Goal: Complete application form

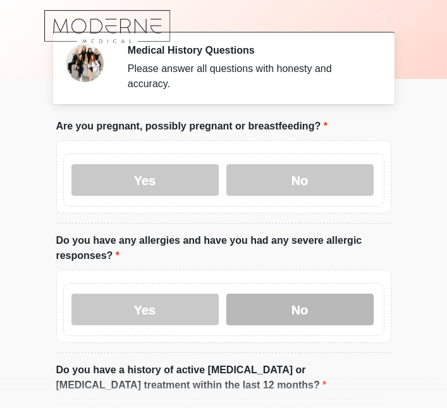
click at [325, 313] on label "No" at bounding box center [299, 310] width 147 height 32
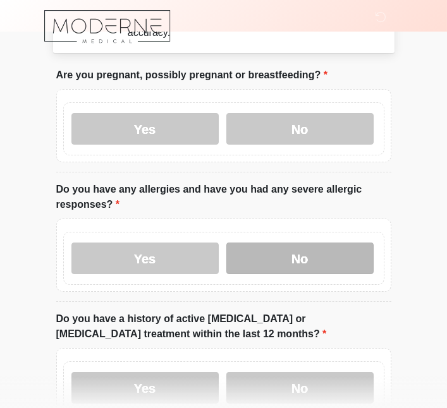
scroll to position [54, 0]
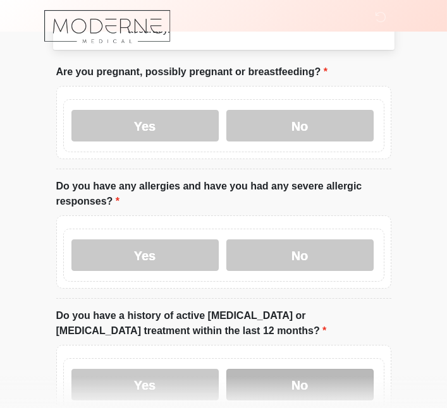
click at [322, 385] on label "No" at bounding box center [299, 385] width 147 height 32
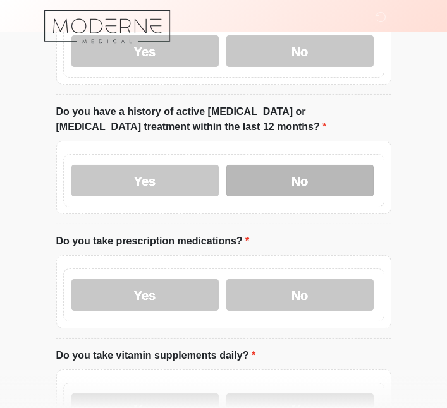
scroll to position [262, 0]
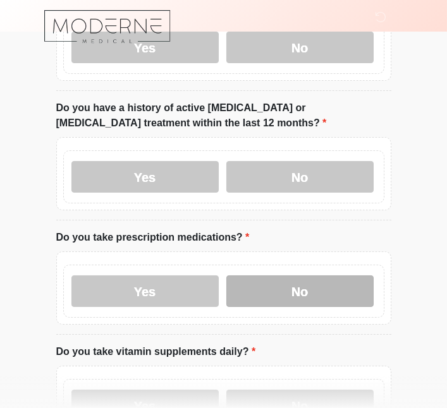
click at [314, 288] on label "No" at bounding box center [299, 292] width 147 height 32
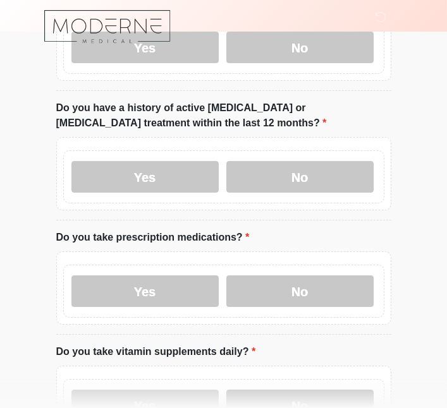
click at [335, 405] on label "No" at bounding box center [299, 406] width 147 height 32
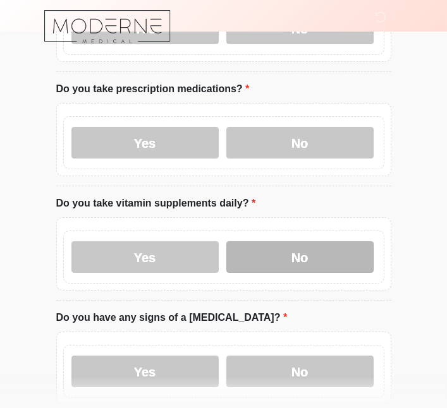
scroll to position [414, 0]
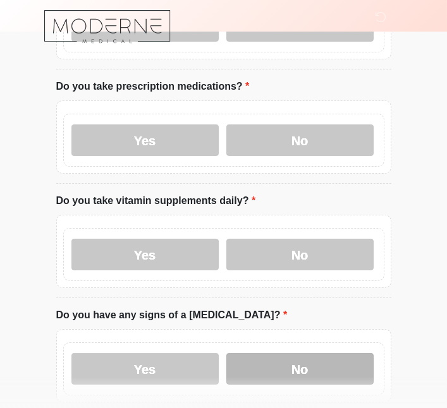
click at [324, 365] on label "No" at bounding box center [299, 369] width 147 height 32
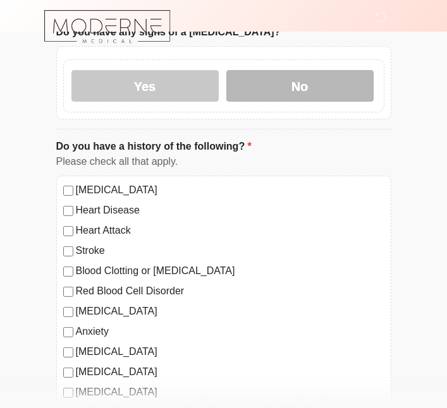
scroll to position [711, 0]
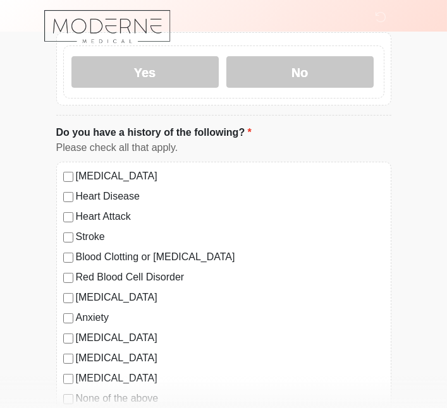
click at [133, 395] on label "None of the above" at bounding box center [230, 398] width 309 height 15
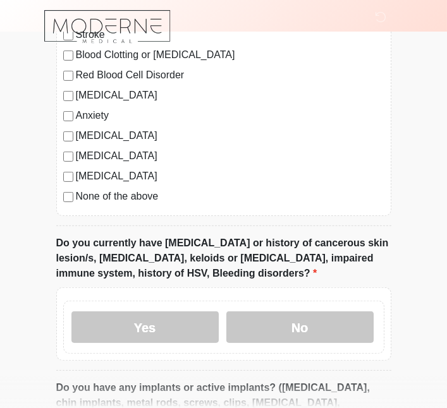
scroll to position [918, 0]
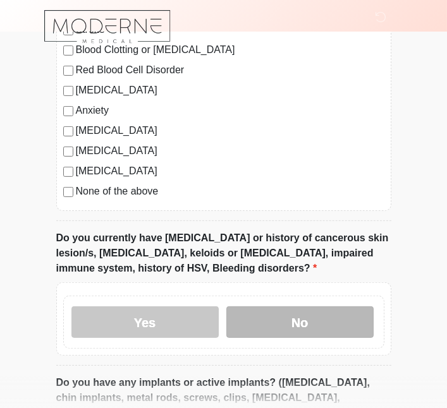
click at [328, 316] on label "No" at bounding box center [299, 323] width 147 height 32
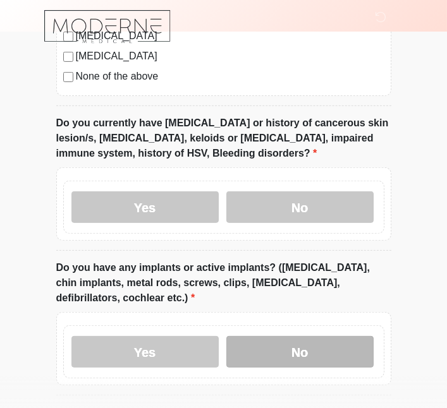
click at [331, 351] on label "No" at bounding box center [299, 352] width 147 height 32
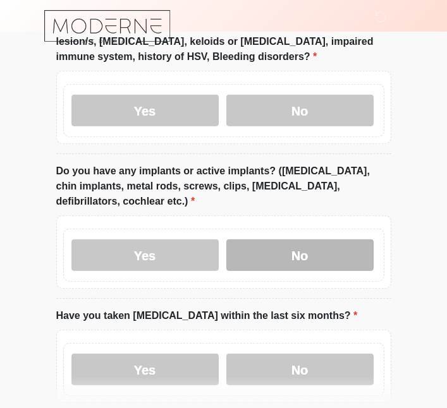
scroll to position [1130, 0]
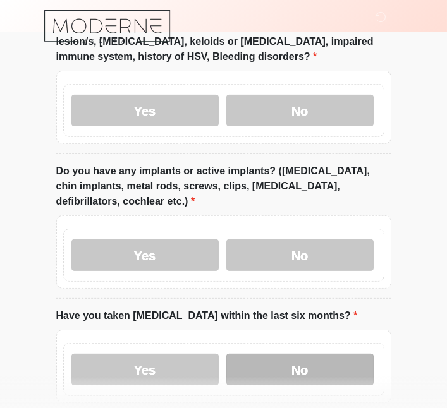
click at [324, 366] on label "No" at bounding box center [299, 370] width 147 height 32
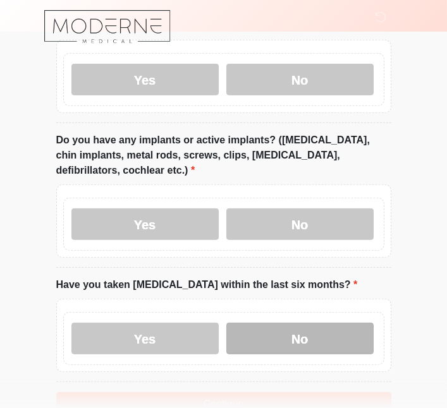
scroll to position [1166, 0]
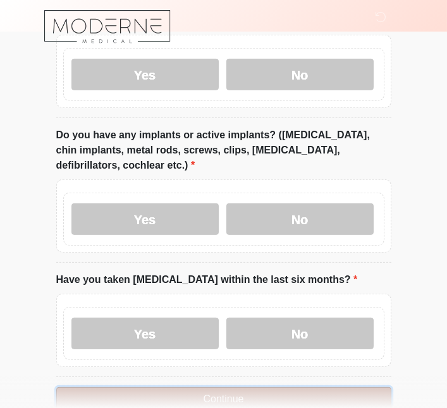
click at [331, 391] on button "Continue" at bounding box center [223, 400] width 335 height 24
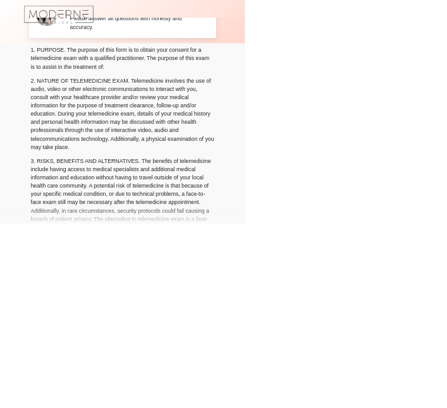
scroll to position [0, 0]
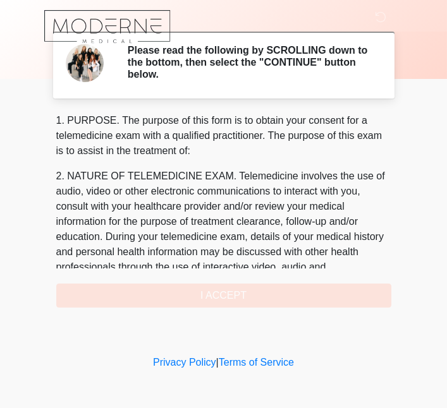
click at [305, 288] on div "1. PURPOSE. The purpose of this form is to obtain your consent for a telemedici…" at bounding box center [223, 210] width 335 height 195
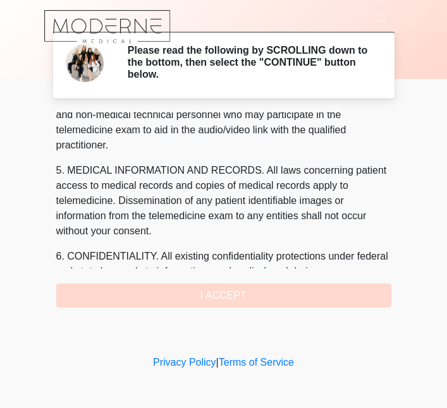
scroll to position [593, 0]
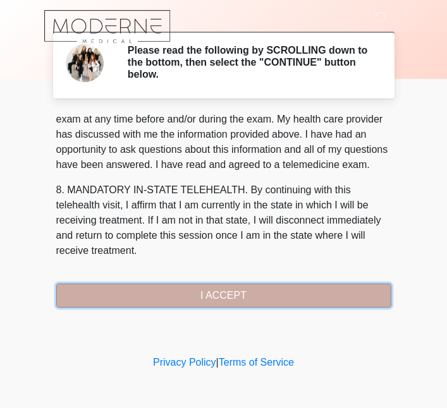
click at [302, 292] on button "I ACCEPT" at bounding box center [223, 296] width 335 height 24
